Goal: Task Accomplishment & Management: Complete application form

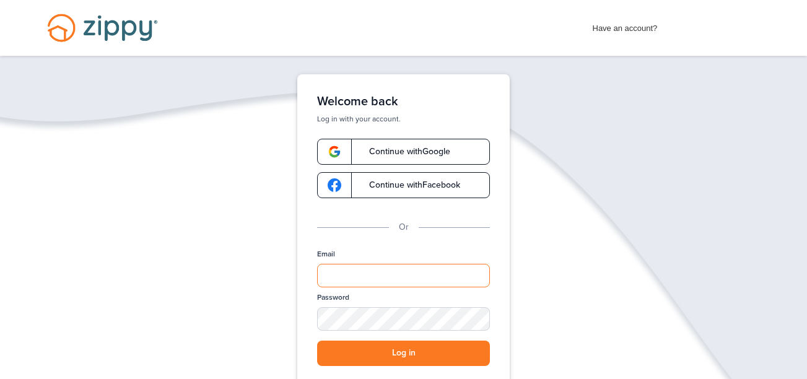
click at [471, 272] on input "Email" at bounding box center [403, 276] width 173 height 24
type input "**********"
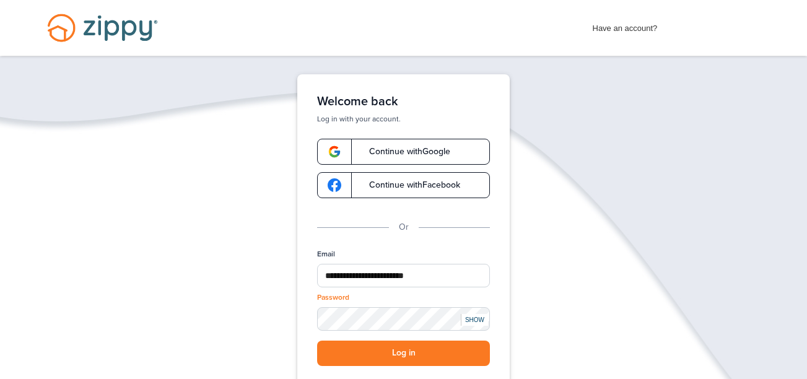
click at [471, 318] on div "SHOW" at bounding box center [474, 320] width 27 height 12
click at [428, 349] on button "Log in" at bounding box center [403, 353] width 173 height 25
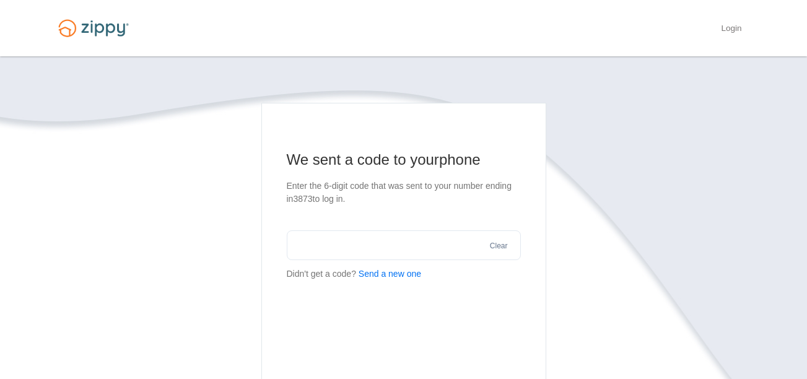
click at [379, 253] on input "text" at bounding box center [404, 245] width 234 height 30
type input "******"
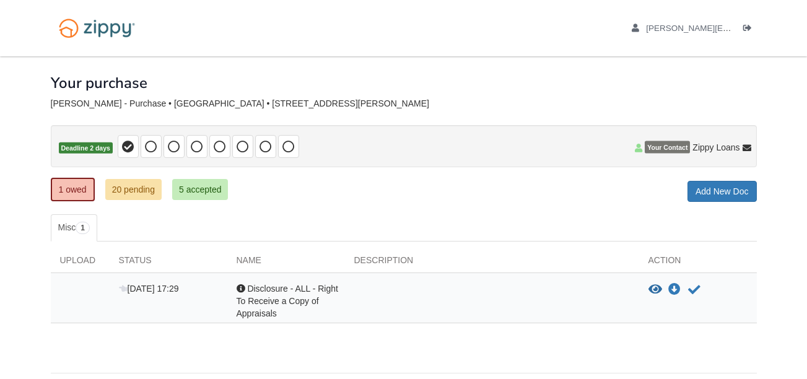
click at [787, 262] on body "[EMAIL_ADDRESS][DOMAIN_NAME] Logout" at bounding box center [403, 211] width 807 height 423
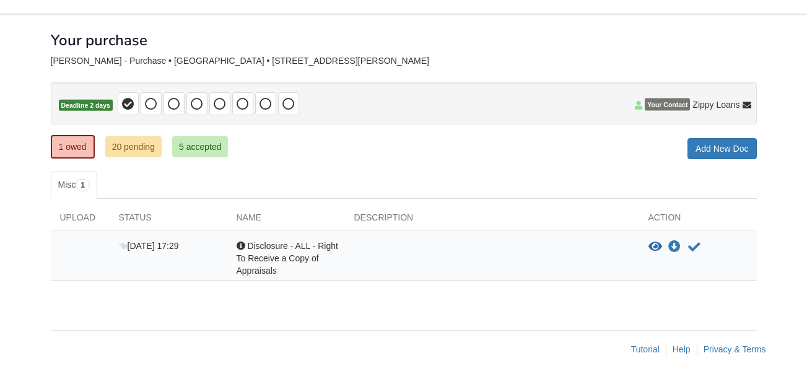
scroll to position [44, 0]
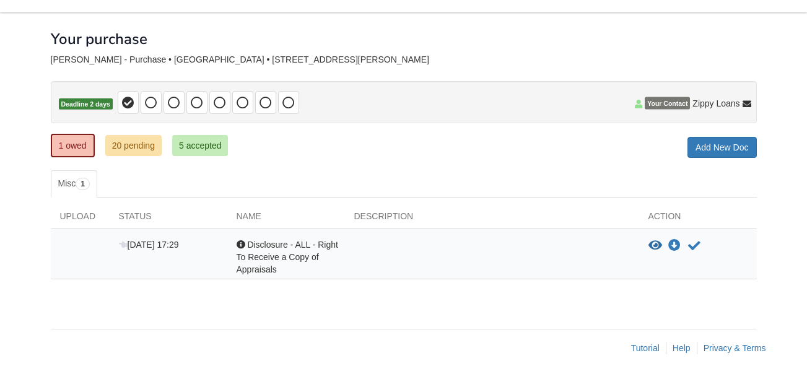
click at [409, 271] on div at bounding box center [492, 256] width 294 height 37
click at [654, 245] on icon "View Disclosure - ALL - Right To Receive a Copy of Appraisals" at bounding box center [655, 246] width 14 height 12
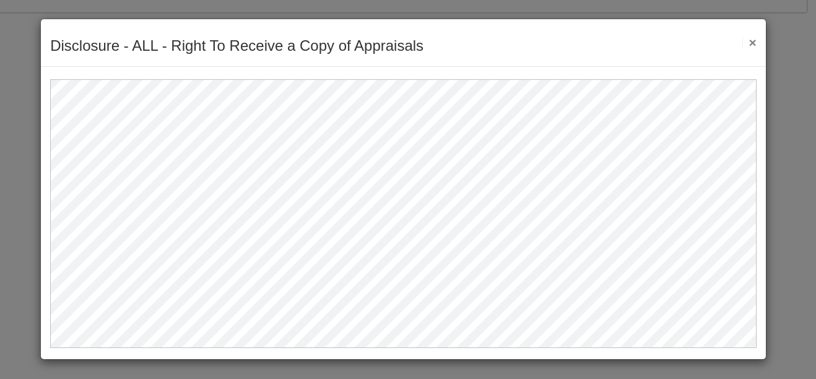
click at [750, 41] on button "×" at bounding box center [749, 42] width 14 height 13
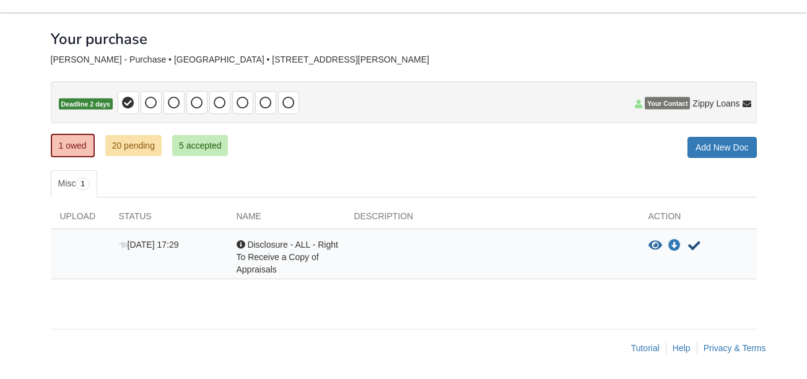
click at [696, 240] on icon "Acknowledge receipt of document" at bounding box center [694, 246] width 12 height 12
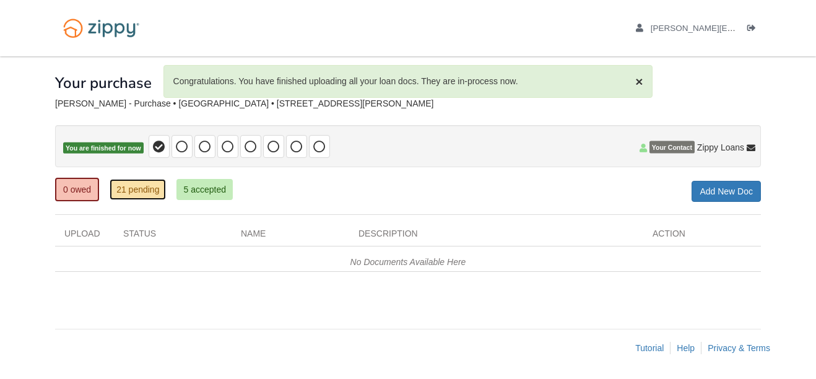
click at [111, 192] on link "21 pending" at bounding box center [138, 189] width 56 height 21
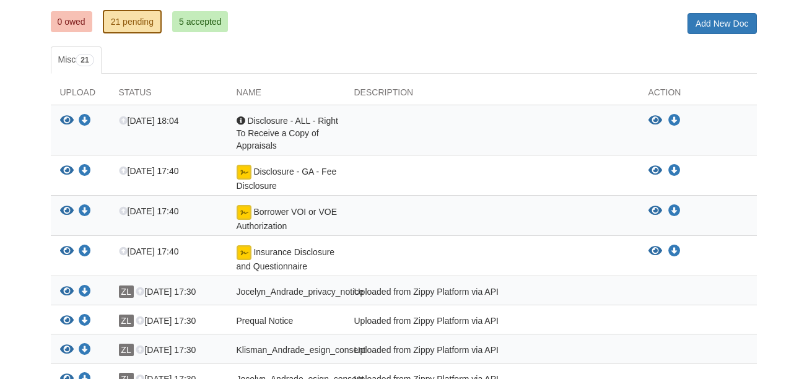
scroll to position [184, 0]
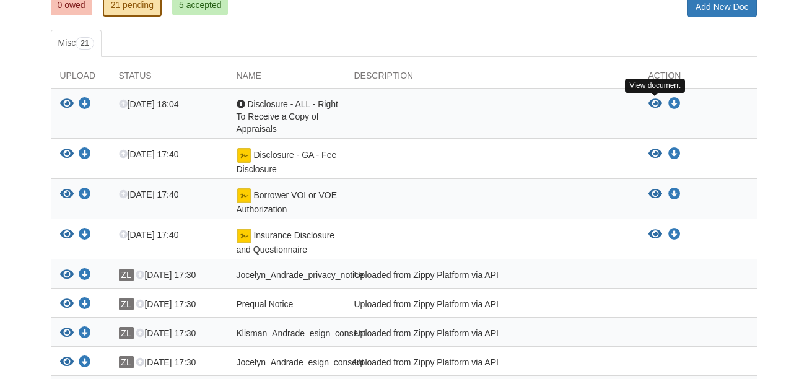
click at [656, 103] on icon "View Disclosure - ALL - Right To Receive a Copy of Appraisals" at bounding box center [655, 104] width 14 height 12
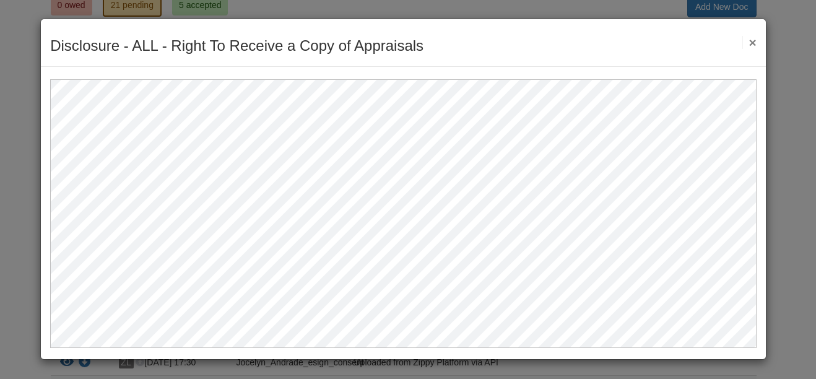
click at [752, 44] on button "×" at bounding box center [749, 42] width 14 height 13
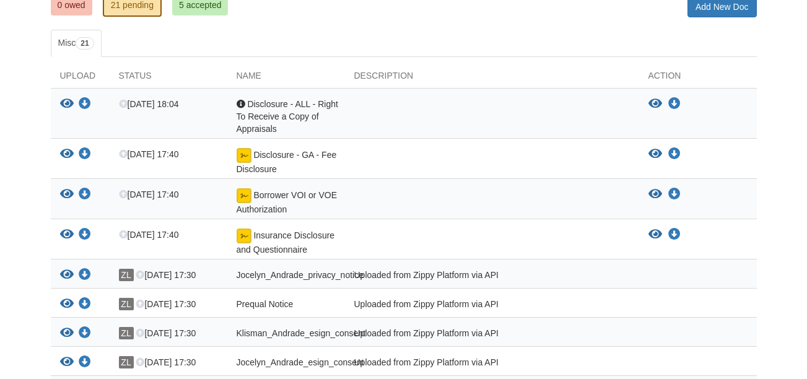
click at [319, 113] on div "Acknowledgement Disclosure - ALL - Right To Receive a Copy of Appraisals" at bounding box center [286, 116] width 118 height 37
click at [64, 105] on icon "View Disclosure - ALL - Right To Receive a Copy of Appraisals" at bounding box center [67, 104] width 14 height 12
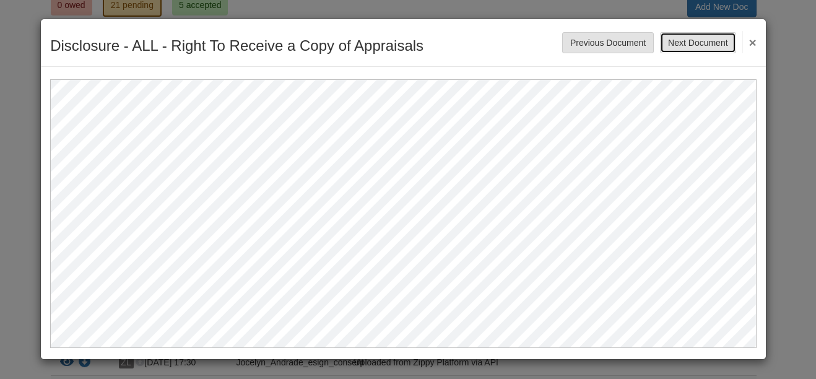
click at [732, 42] on button "Next Document" at bounding box center [698, 42] width 76 height 21
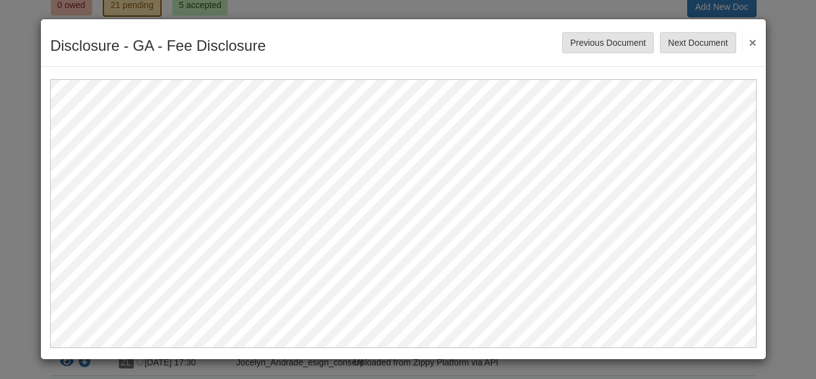
click at [806, 78] on div "Disclosure - GA - Fee Disclosure Save Cancel Previous Document Next Document ×" at bounding box center [408, 189] width 816 height 379
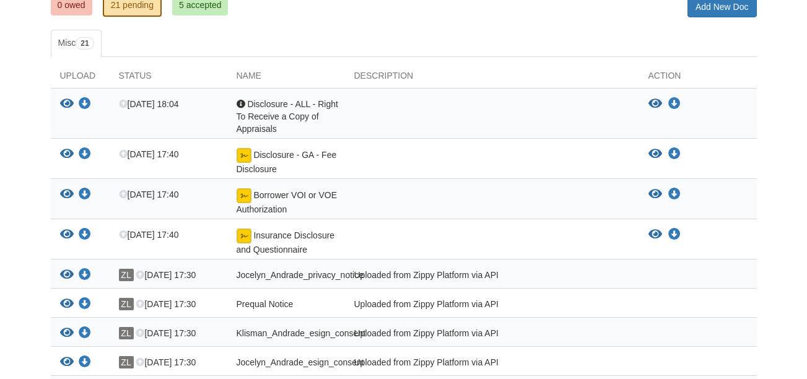
click at [778, 233] on body "[EMAIL_ADDRESS][DOMAIN_NAME] Logout" at bounding box center [403, 335] width 807 height 1038
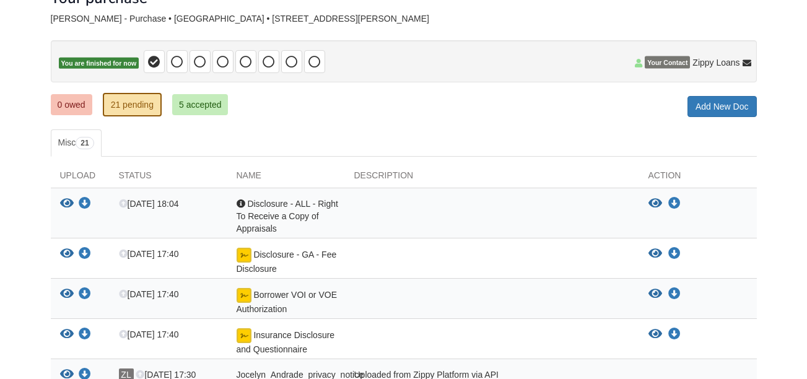
scroll to position [82, 0]
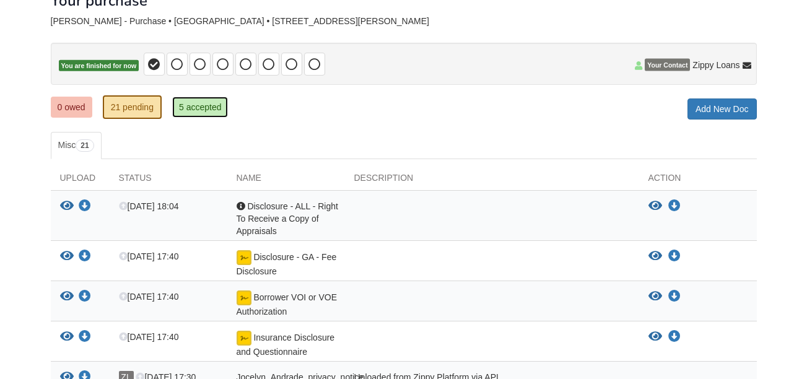
click at [214, 109] on link "5 accepted" at bounding box center [200, 107] width 56 height 21
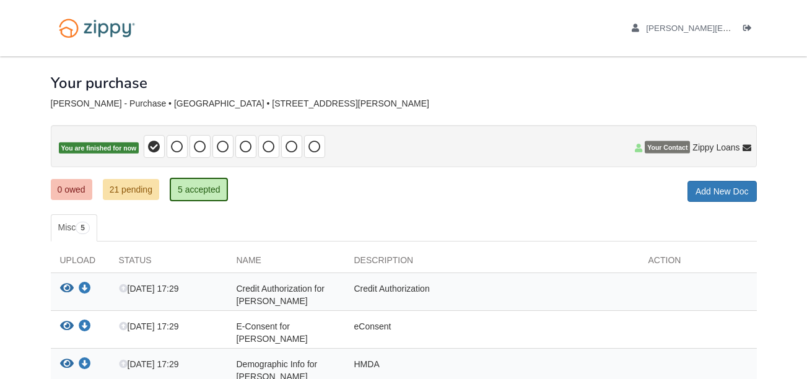
click at [28, 291] on body "[EMAIL_ADDRESS][DOMAIN_NAME] Logout" at bounding box center [403, 274] width 807 height 549
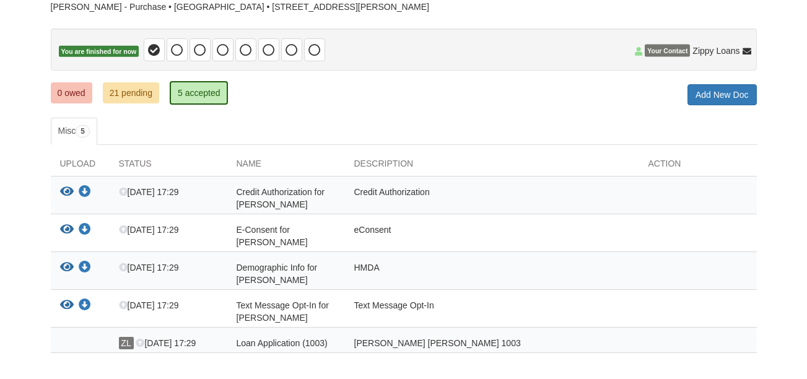
scroll to position [96, 0]
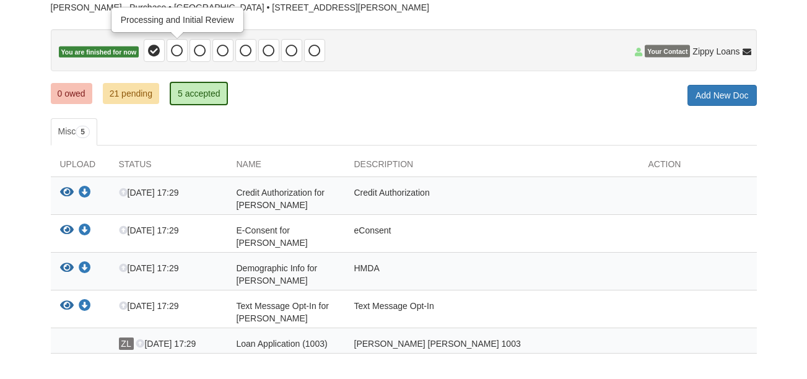
click at [173, 53] on icon at bounding box center [177, 51] width 12 height 12
